Goal: Information Seeking & Learning: Find specific fact

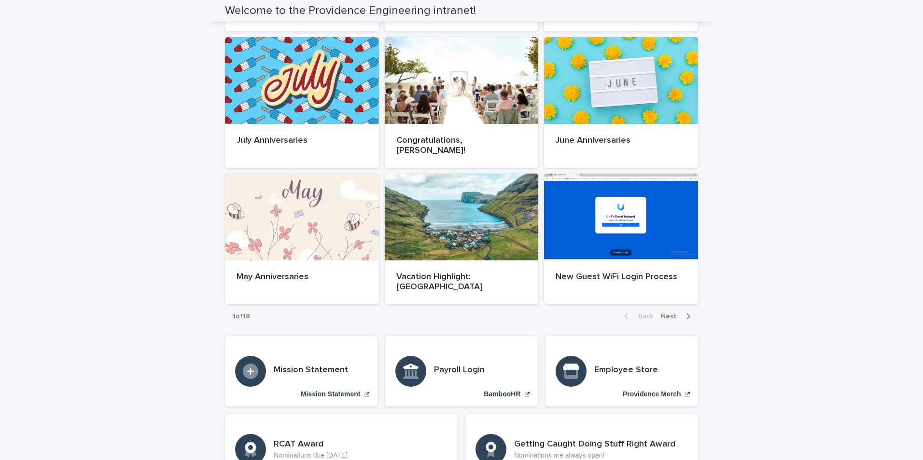
scroll to position [434, 0]
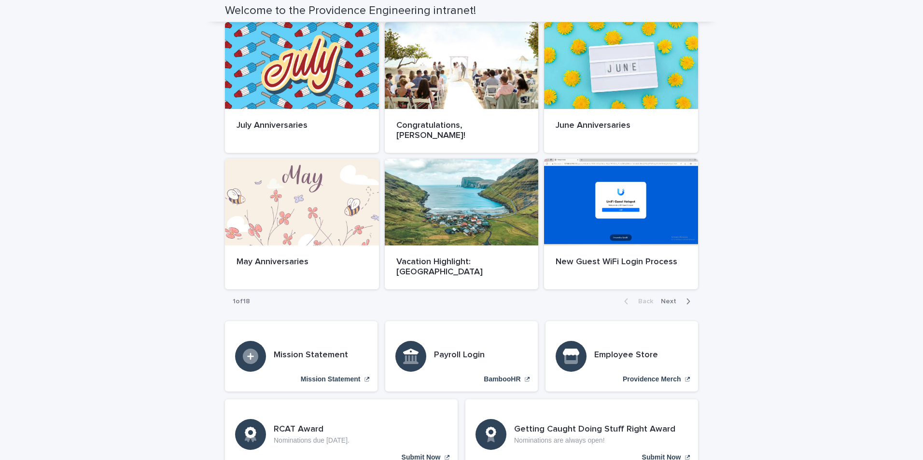
click at [669, 298] on span "Next" at bounding box center [671, 301] width 21 height 7
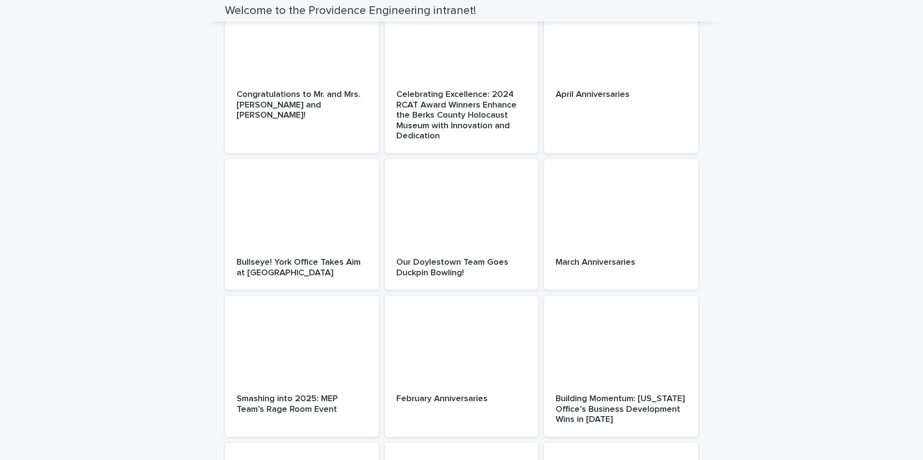
scroll to position [123, 0]
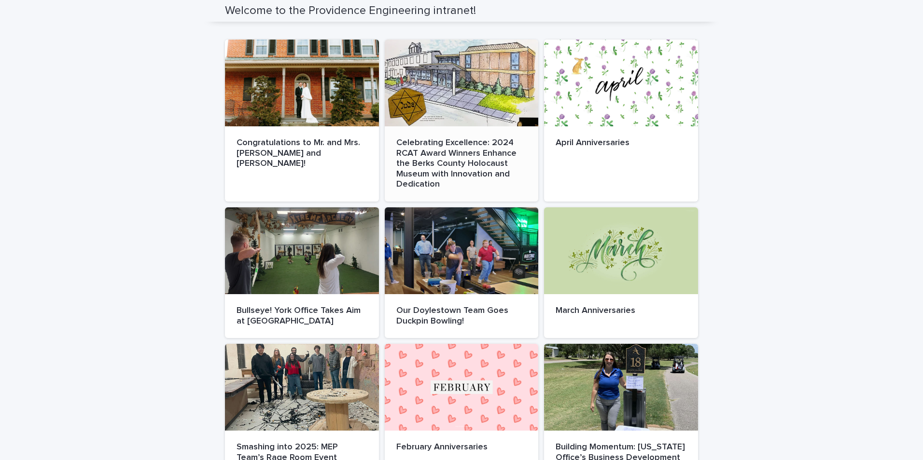
click at [454, 155] on p "Celebrating Excellence: 2024 RCAT Award Winners Enhance the Berks County Holoca…" at bounding box center [461, 164] width 131 height 52
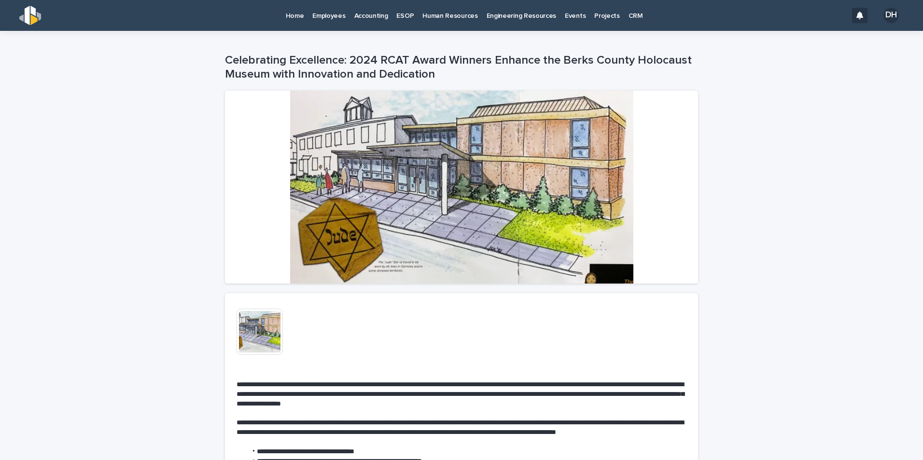
click at [463, 15] on p "Human Resources" at bounding box center [449, 10] width 55 height 20
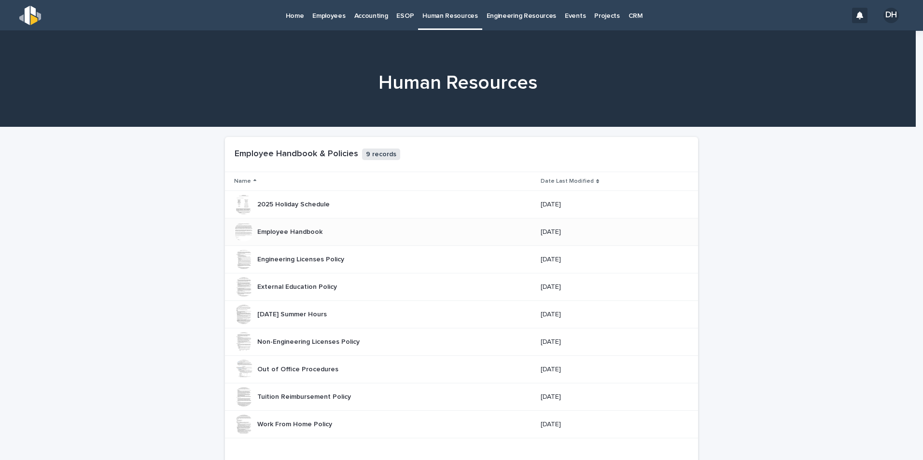
click at [308, 229] on p "Employee Handbook" at bounding box center [290, 231] width 67 height 10
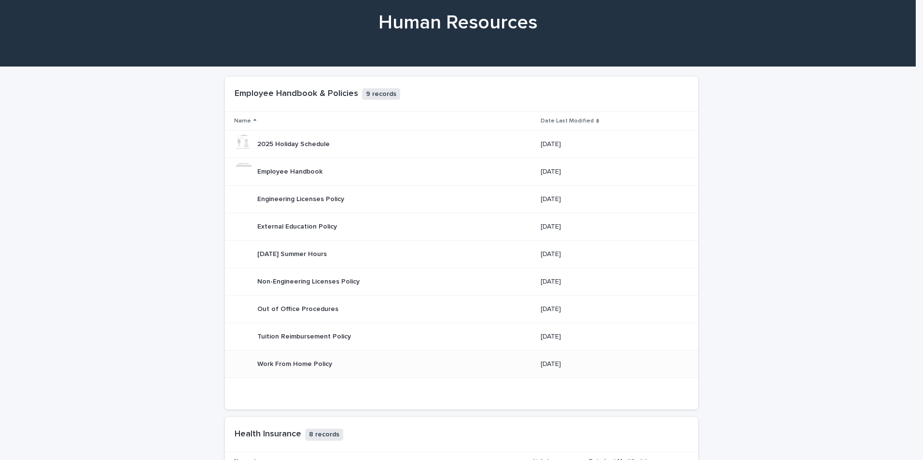
scroll to position [97, 0]
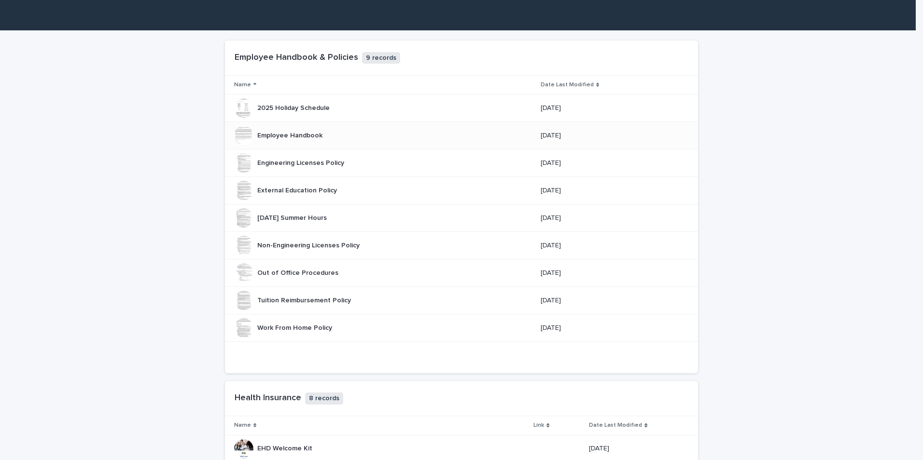
click at [287, 134] on p "Employee Handbook" at bounding box center [290, 135] width 67 height 10
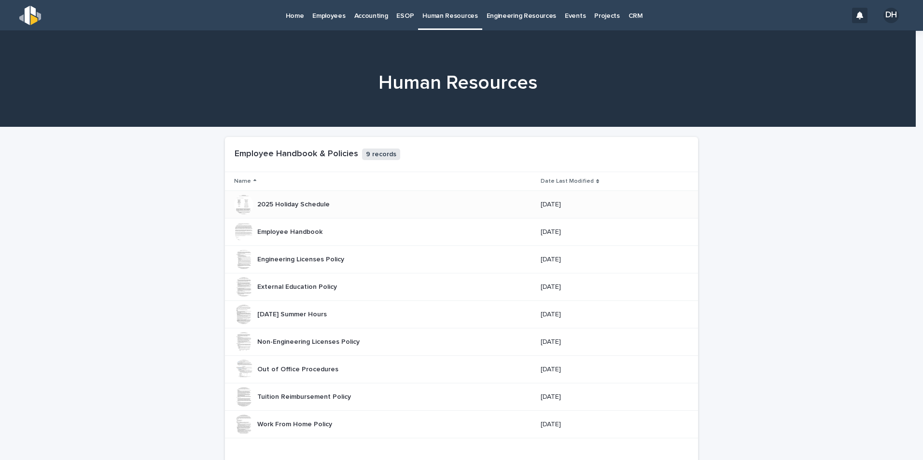
click at [287, 199] on p "2025 Holiday Schedule" at bounding box center [294, 204] width 74 height 10
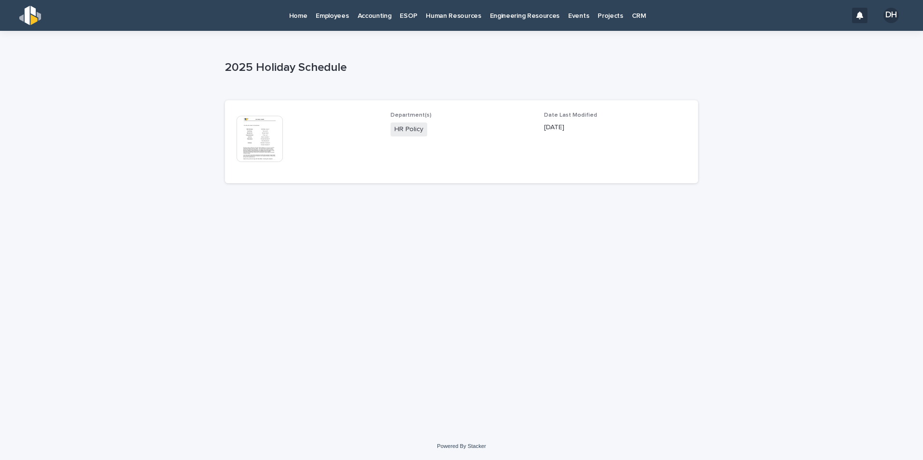
click at [253, 135] on img at bounding box center [259, 139] width 46 height 46
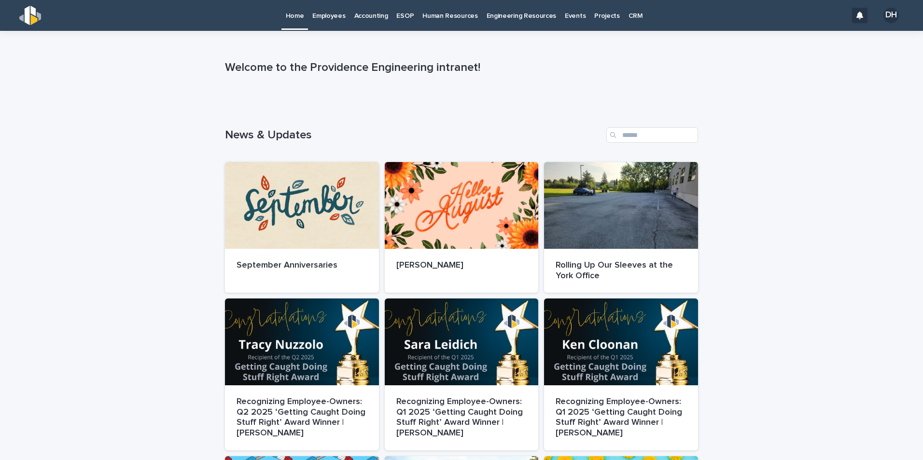
click at [434, 16] on p "Human Resources" at bounding box center [449, 10] width 55 height 20
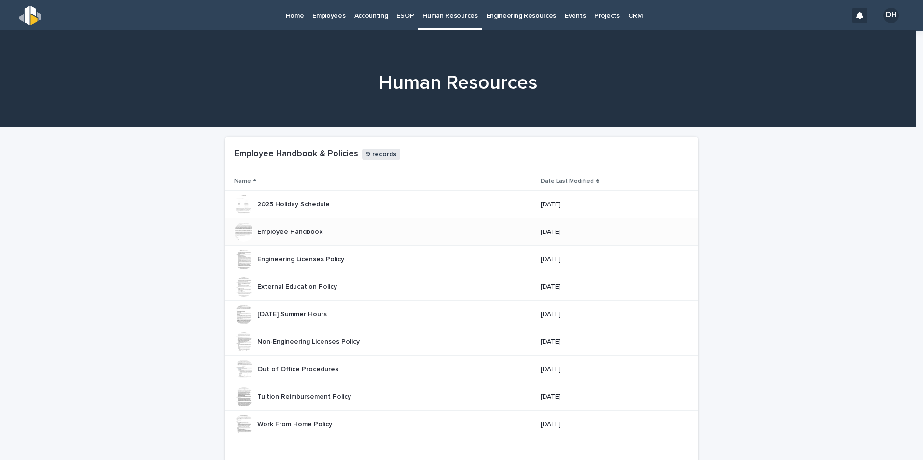
click at [295, 237] on div "Employee Handbook Employee Handbook" at bounding box center [289, 232] width 65 height 16
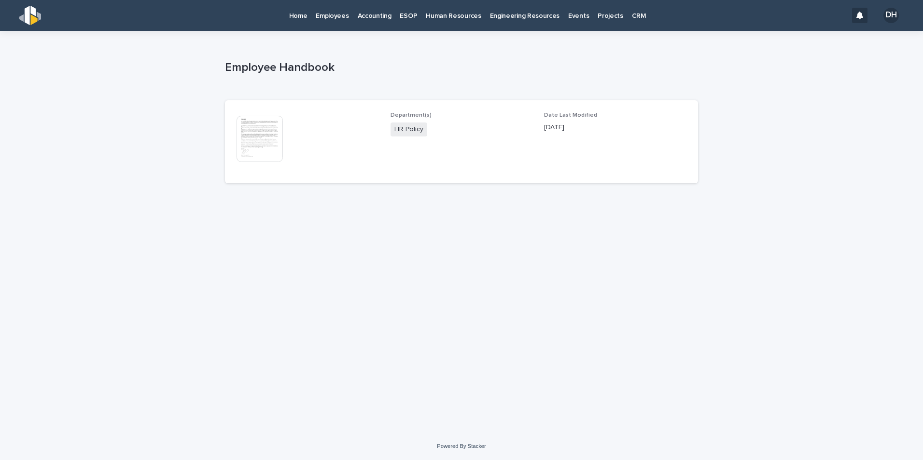
click at [277, 136] on img at bounding box center [259, 139] width 46 height 46
